Goal: Complete application form: Complete application form

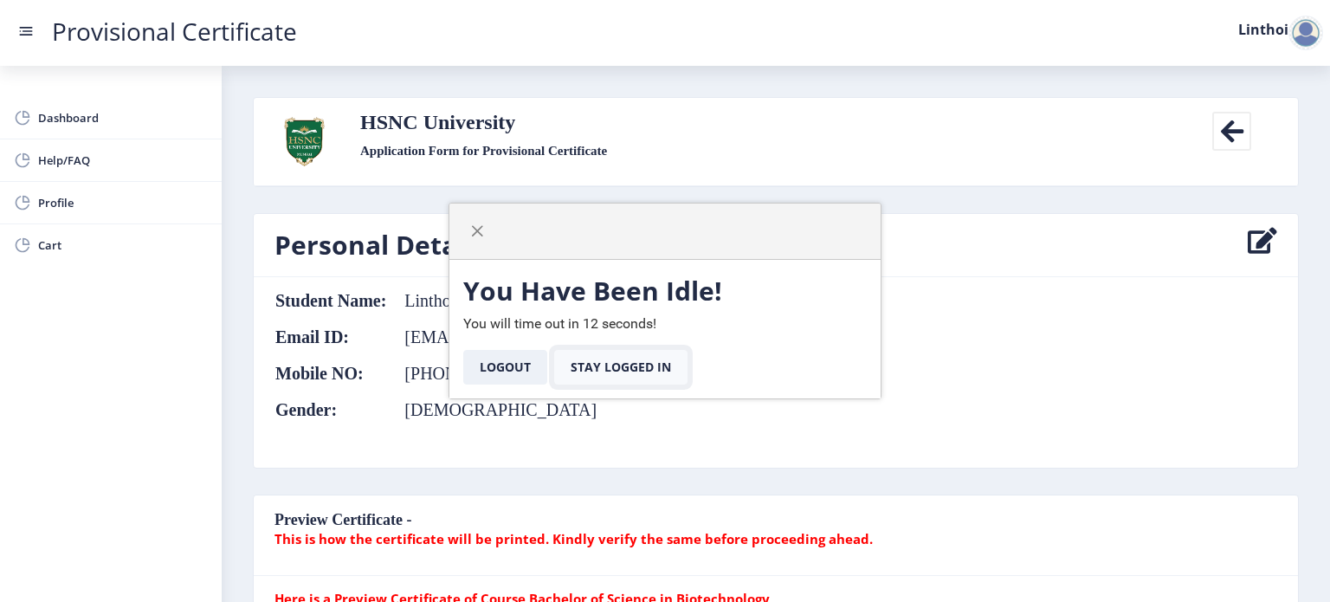
click at [603, 368] on button "Stay Logged In" at bounding box center [620, 367] width 133 height 35
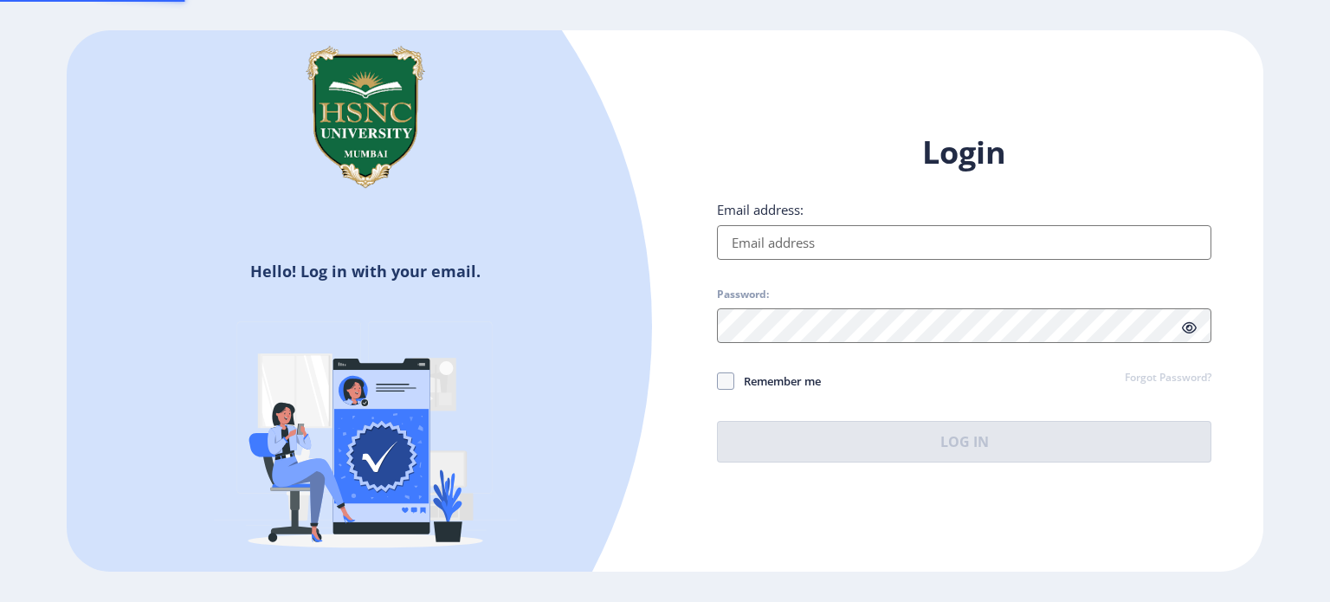
type input "[EMAIL_ADDRESS][PERSON_NAME][DOMAIN_NAME]"
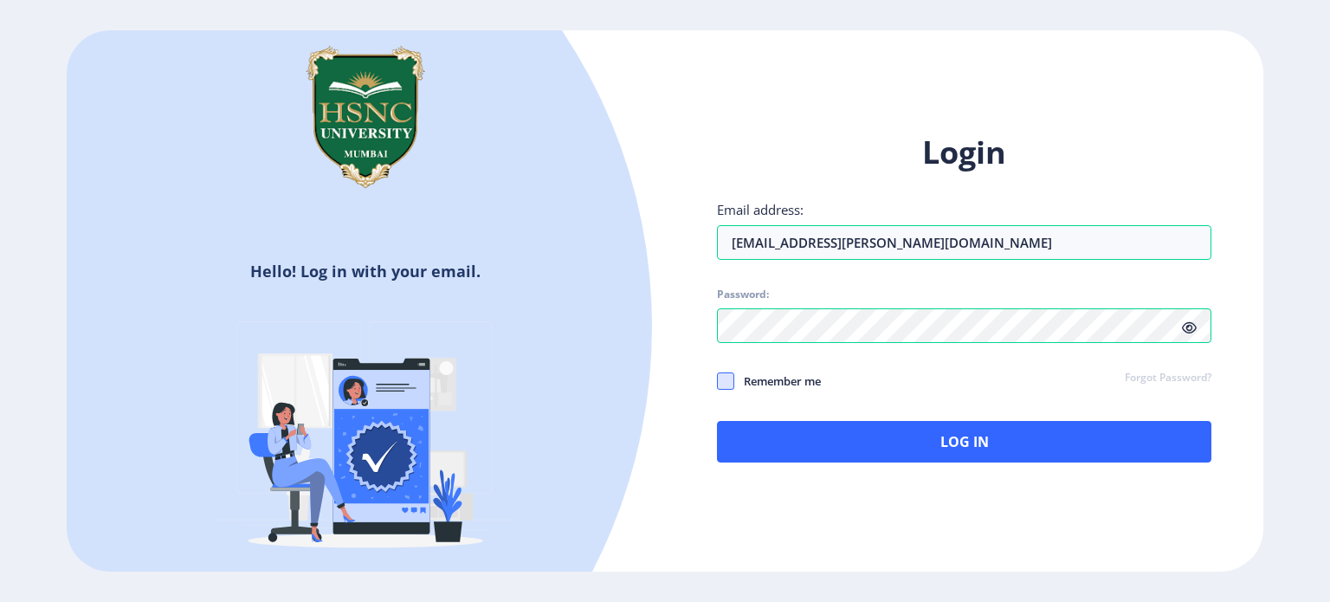
click at [729, 382] on span at bounding box center [725, 380] width 17 height 17
click at [718, 381] on input "Remember me" at bounding box center [717, 380] width 1 height 1
checkbox input "true"
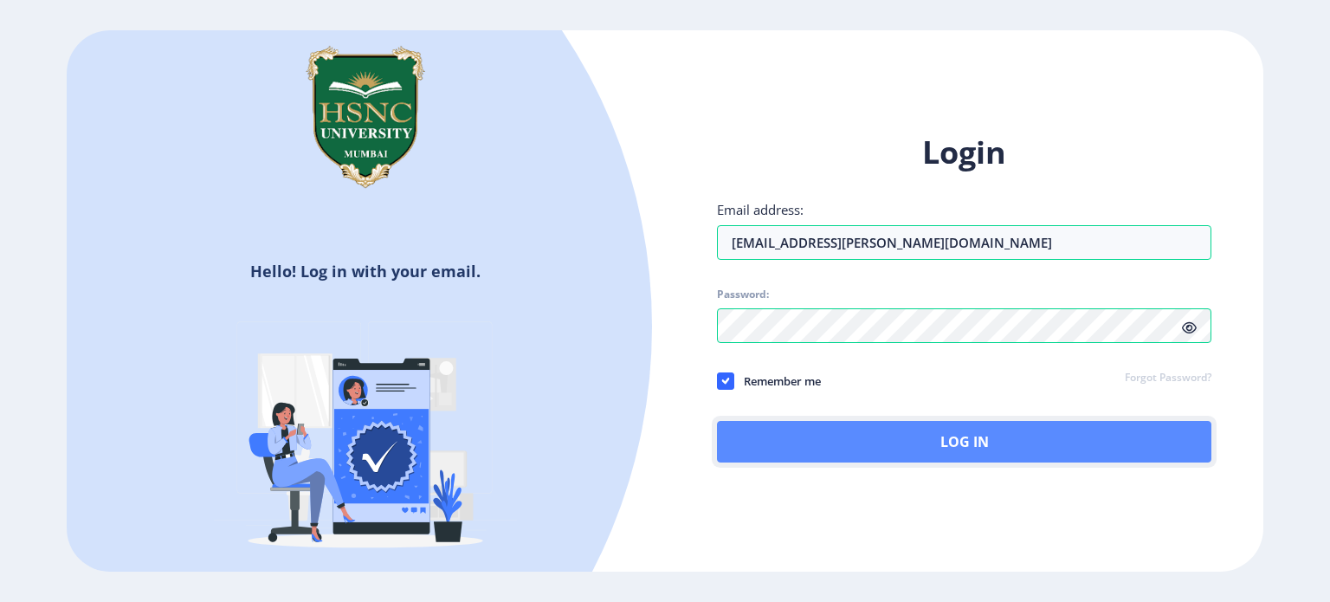
click at [817, 442] on button "Log In" at bounding box center [964, 442] width 494 height 42
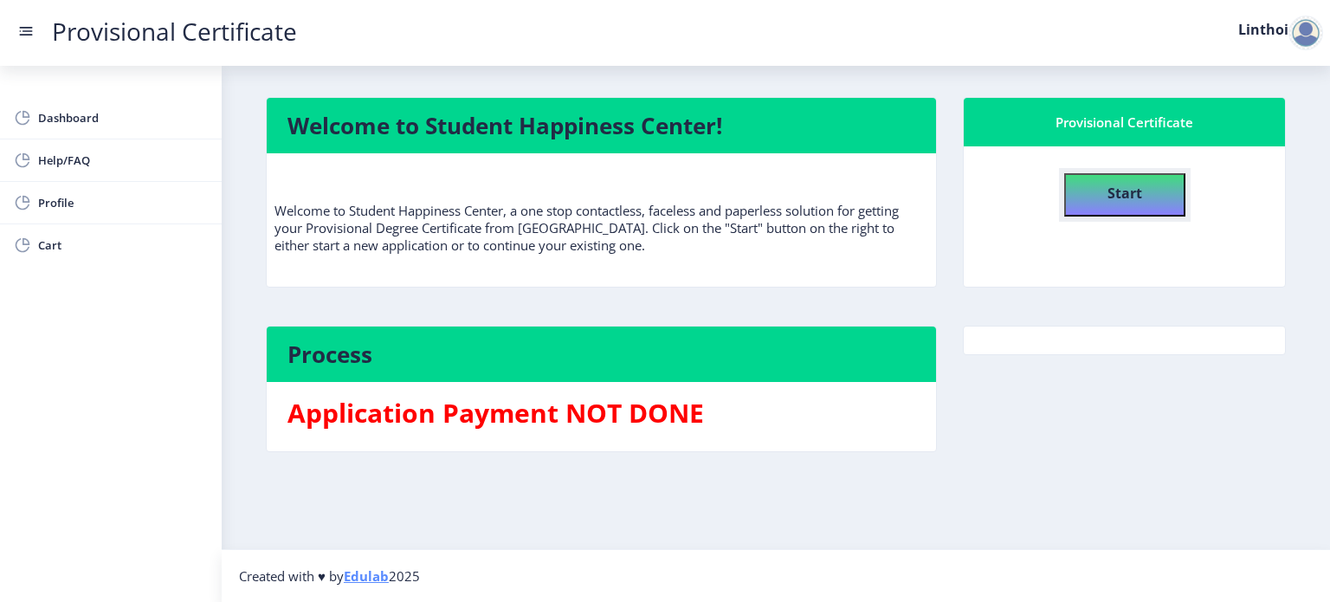
click at [1107, 197] on b "Start" at bounding box center [1124, 193] width 35 height 19
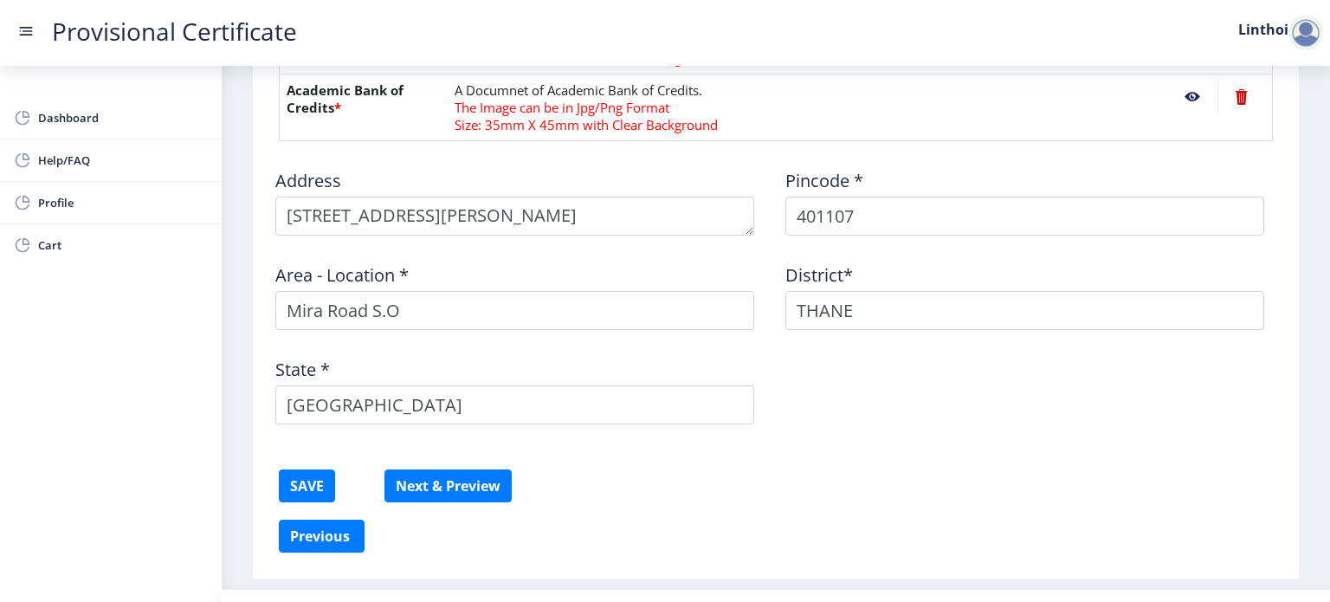
scroll to position [970, 0]
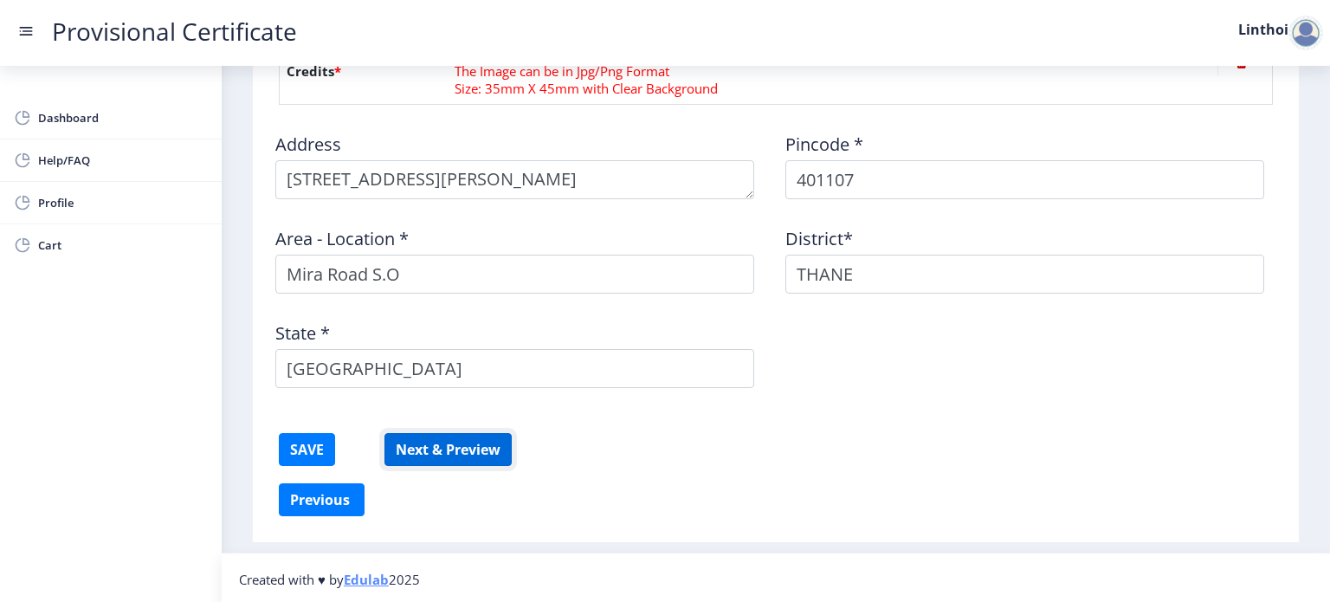
click at [480, 449] on button "Next & Preview" at bounding box center [447, 449] width 127 height 33
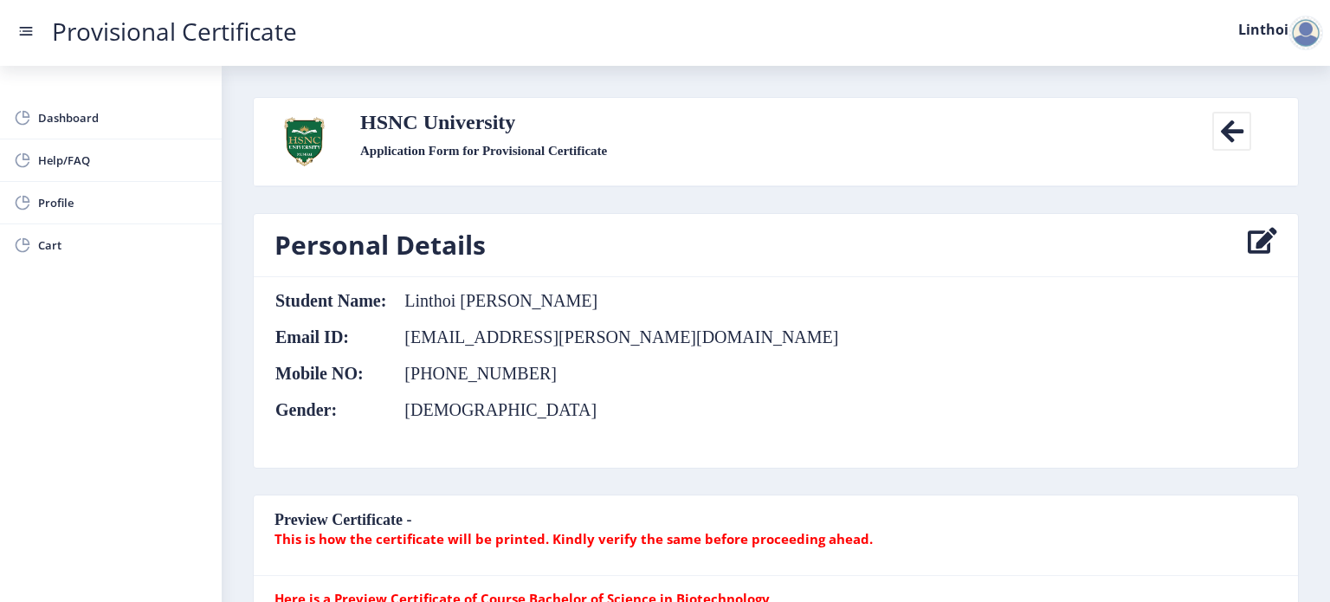
click at [1273, 237] on nb-card-header "Personal Details" at bounding box center [776, 245] width 1044 height 63
click at [1256, 242] on icon at bounding box center [1262, 245] width 29 height 35
select select
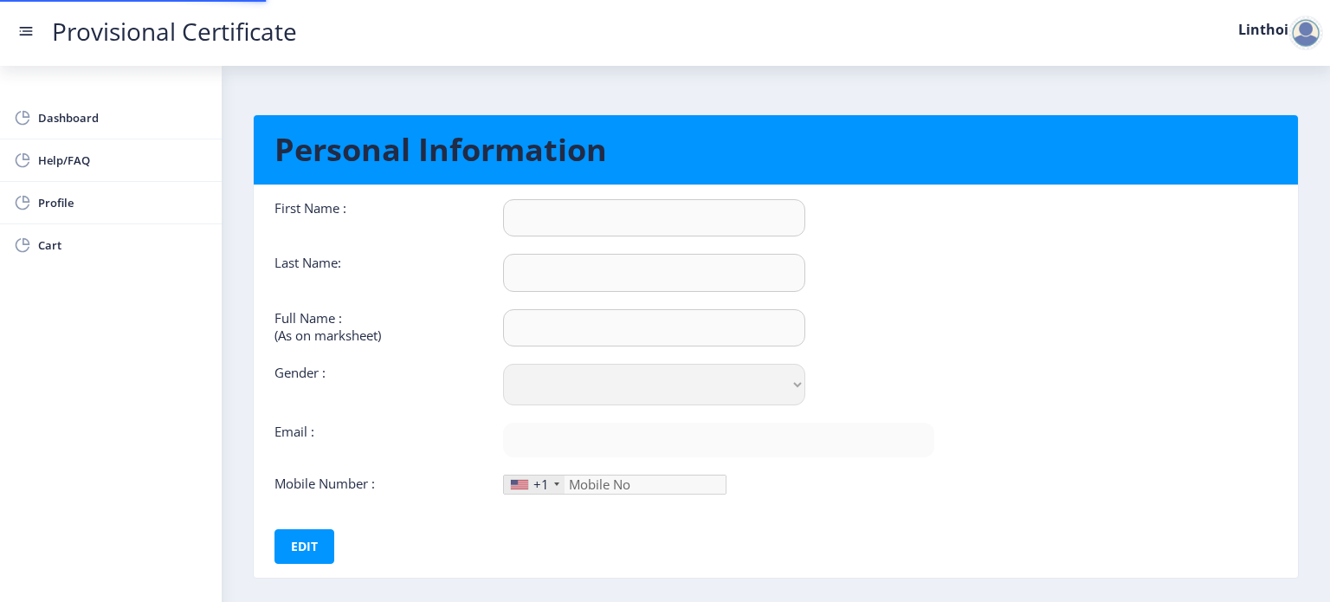
type input "Linthoi"
type input "[PERSON_NAME]"
type input "Linthoi [PERSON_NAME]"
select select "[DEMOGRAPHIC_DATA]"
type input "[EMAIL_ADDRESS][PERSON_NAME][DOMAIN_NAME]"
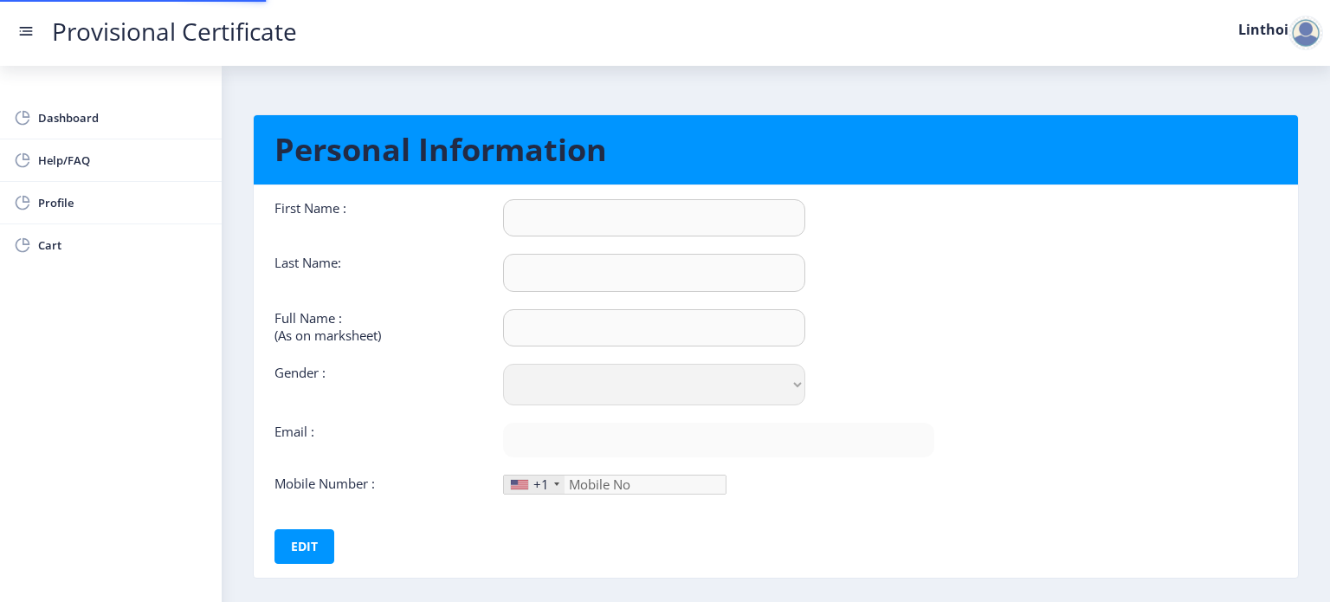
type input "8291572582"
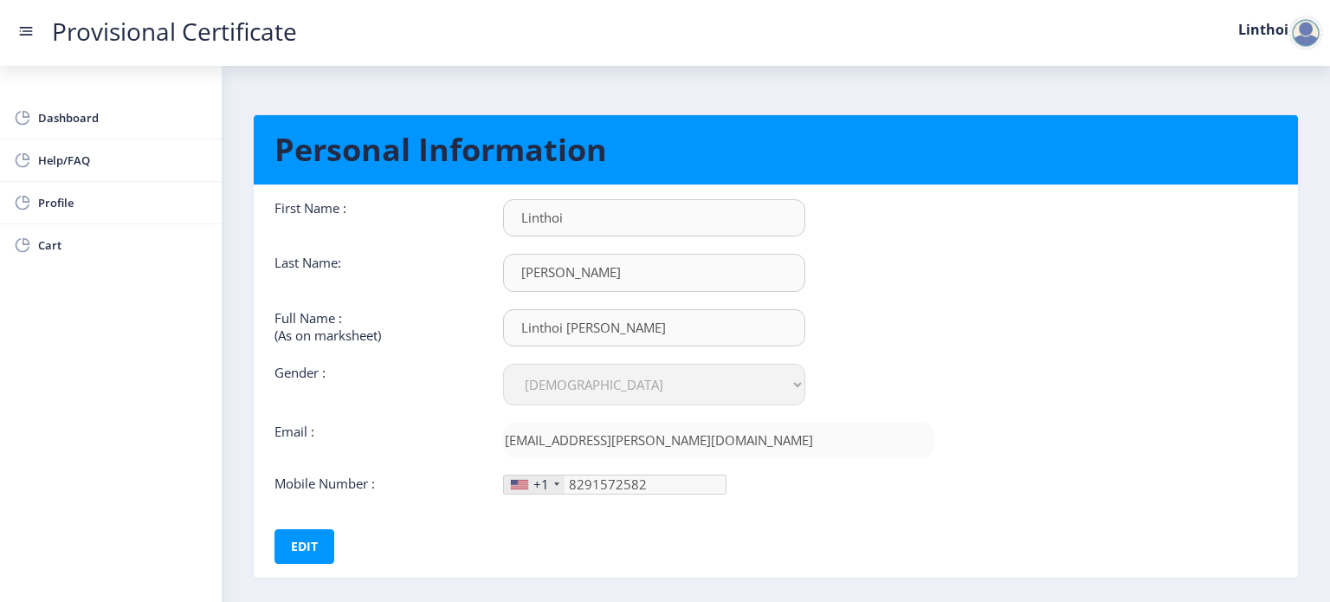
scroll to position [33, 0]
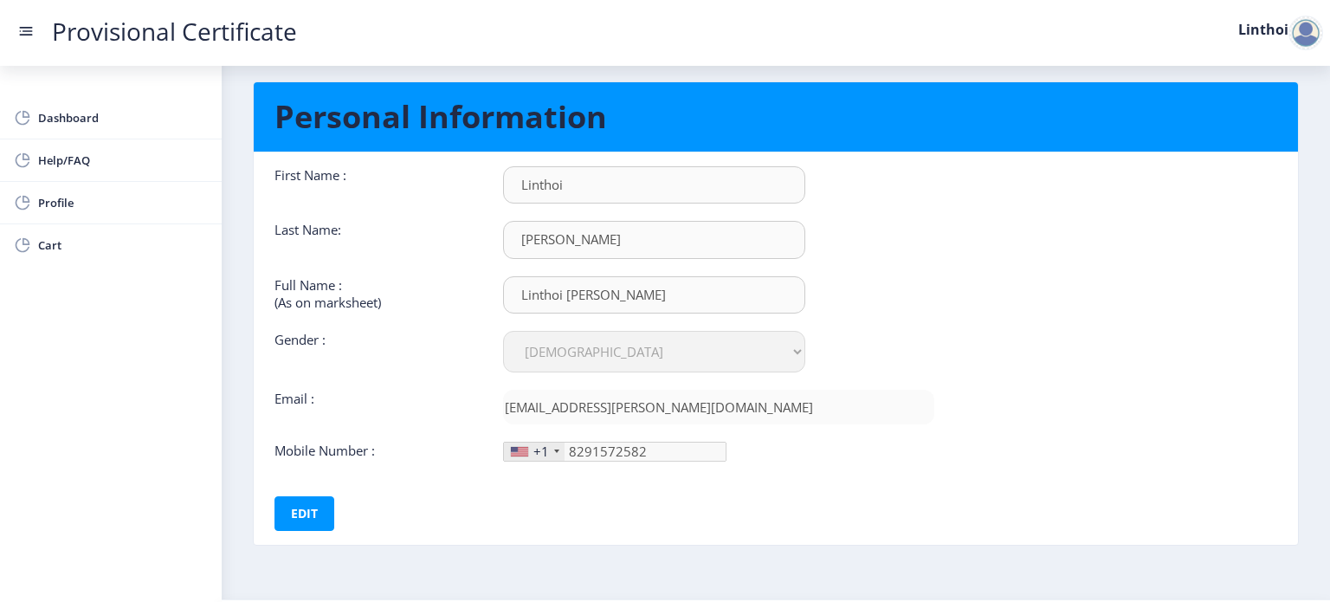
click at [546, 449] on div "+1" at bounding box center [541, 450] width 16 height 17
click at [326, 508] on button "Edit" at bounding box center [304, 513] width 60 height 35
click at [526, 451] on div at bounding box center [519, 452] width 17 height 10
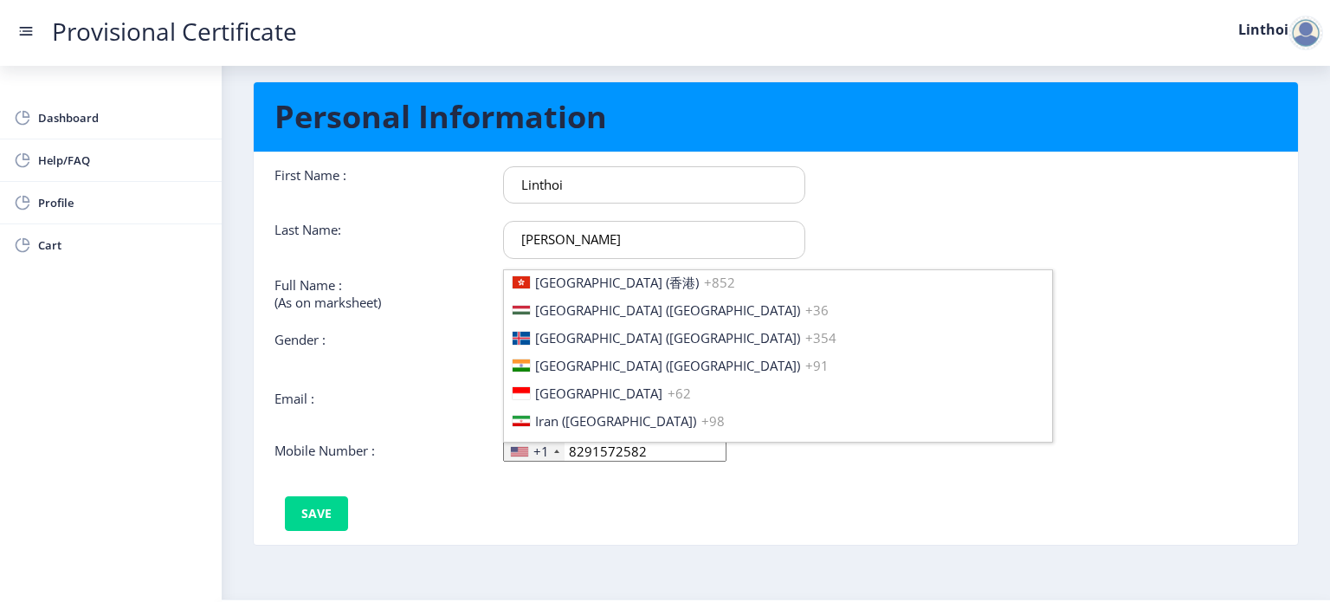
scroll to position [2707, 0]
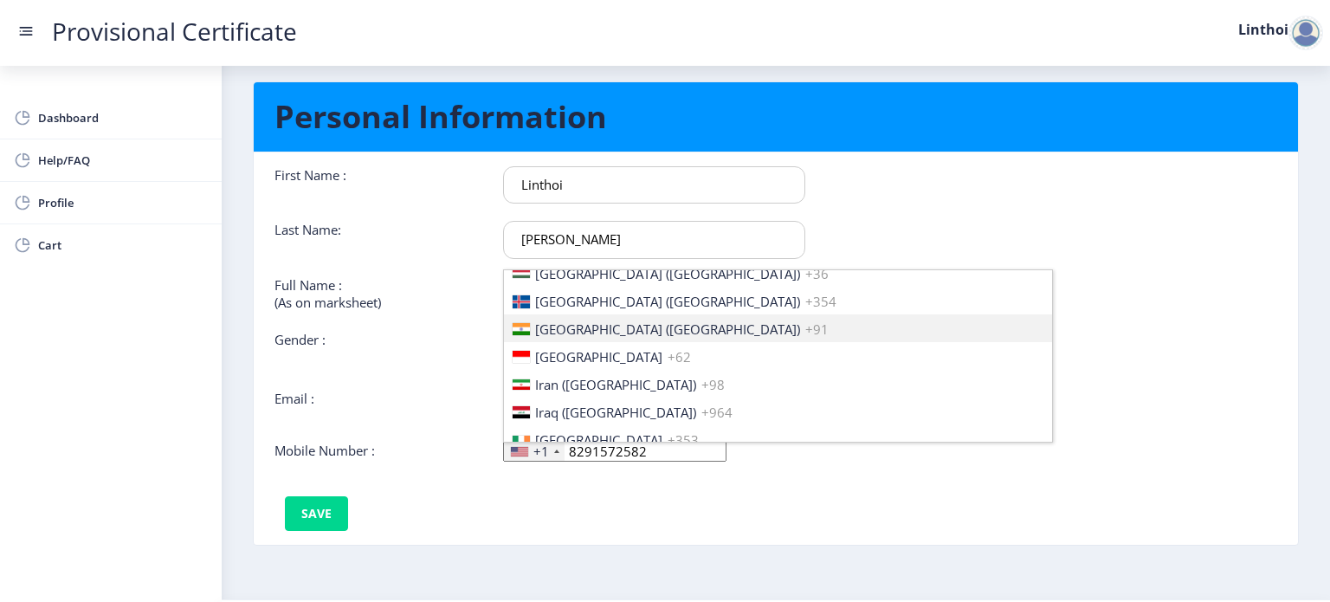
click at [699, 333] on li "[GEOGRAPHIC_DATA] ([GEOGRAPHIC_DATA]) +91" at bounding box center [778, 328] width 548 height 28
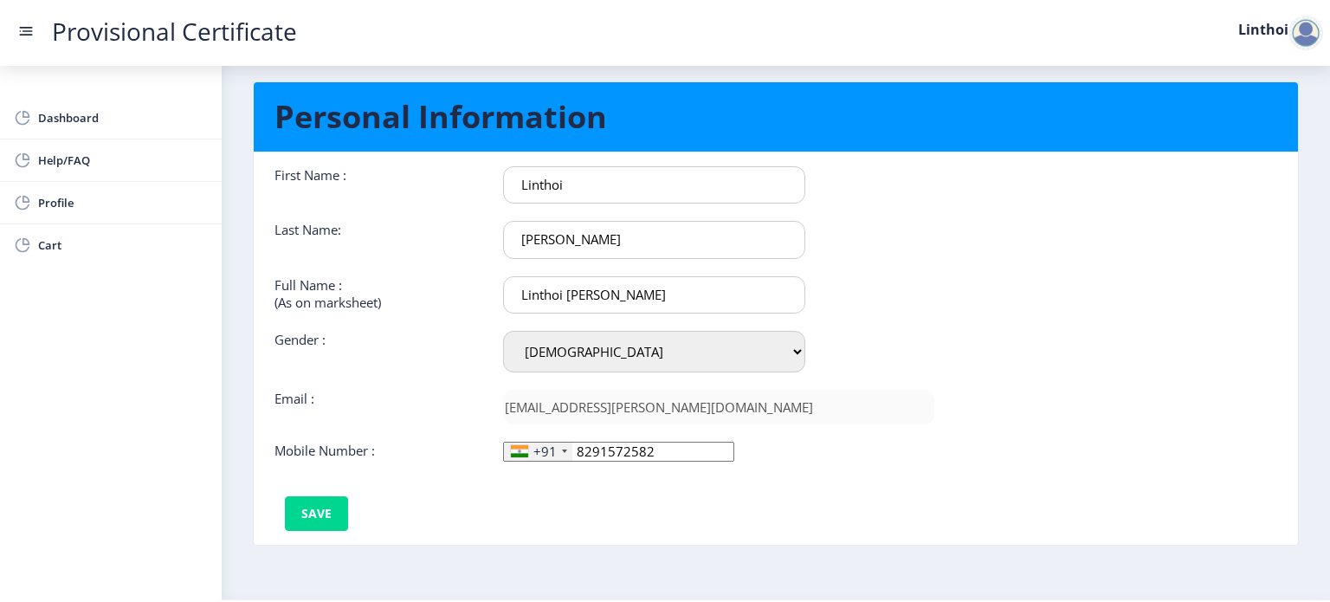
click at [688, 290] on input "Linthoi [PERSON_NAME]" at bounding box center [654, 294] width 302 height 37
